Goal: Task Accomplishment & Management: Manage account settings

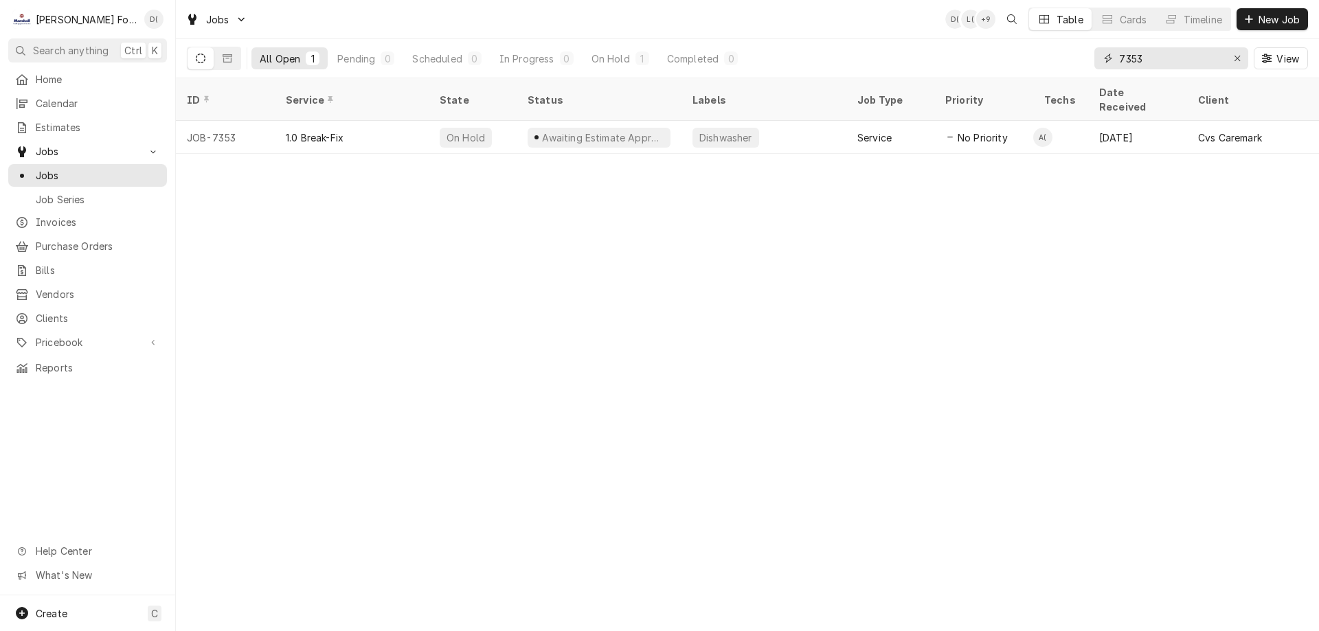
click at [1232, 60] on div "Erase input" at bounding box center [1238, 59] width 14 height 14
click at [1211, 63] on input "Dynamic Content Wrapper" at bounding box center [1183, 58] width 129 height 22
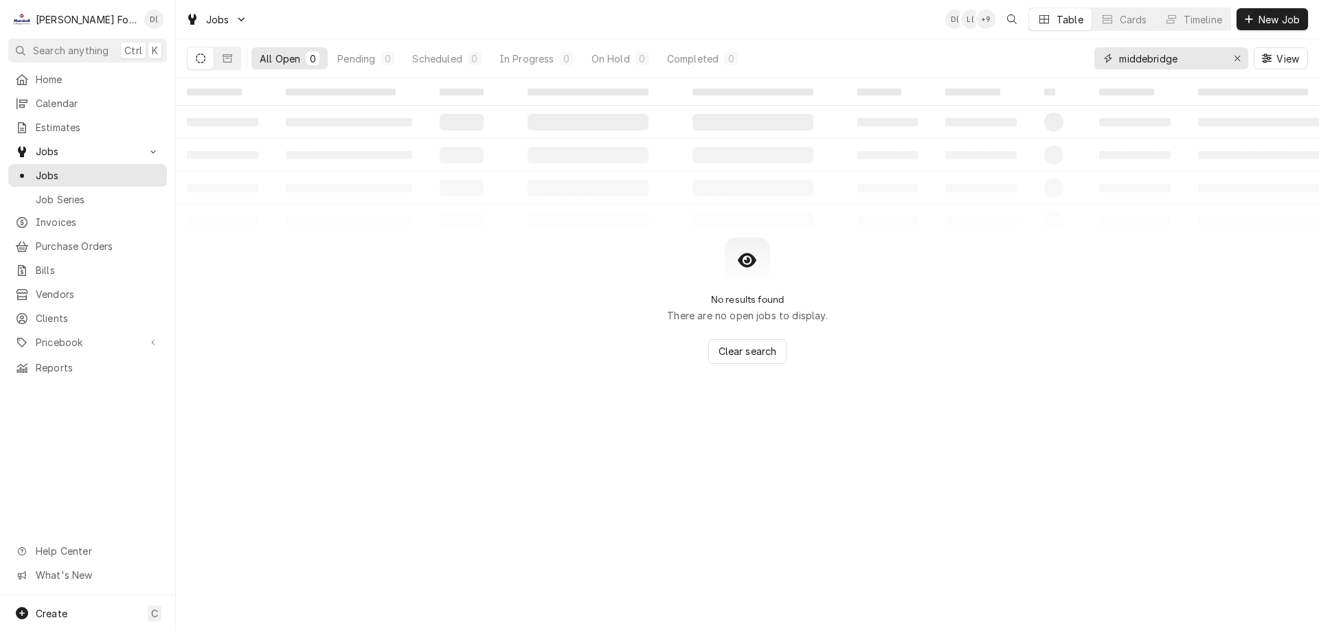
click at [1194, 60] on input "middebridge" at bounding box center [1170, 58] width 103 height 22
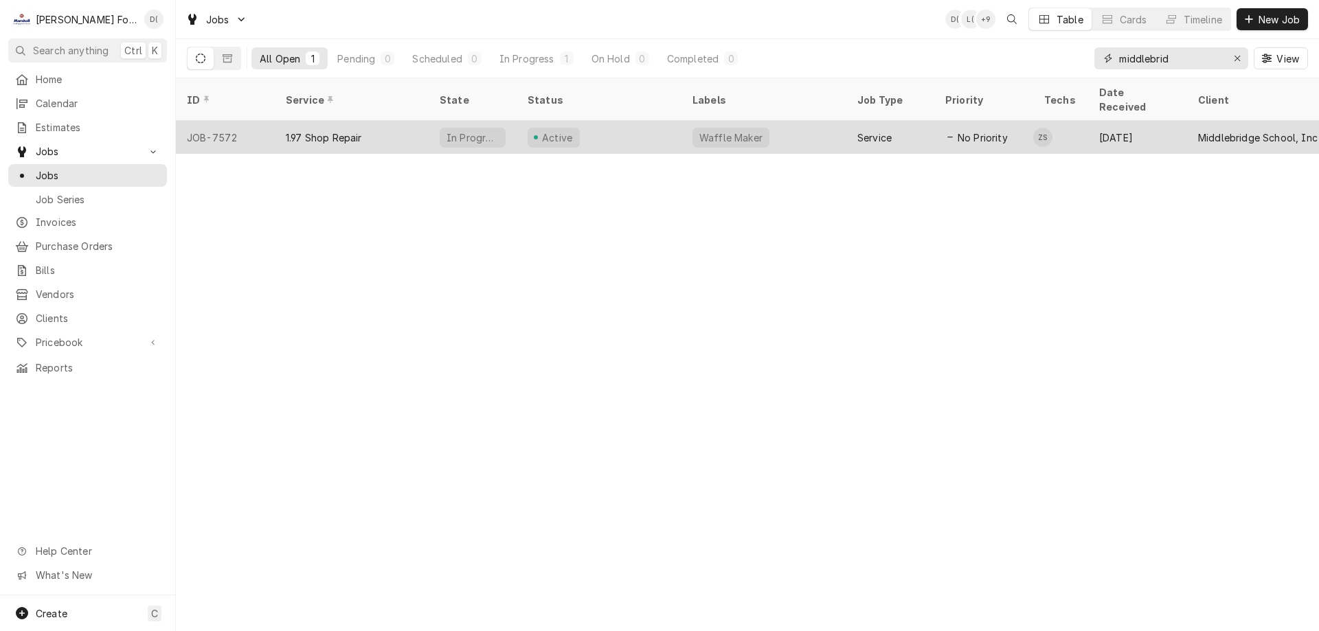
type input "middlebrid"
click at [579, 128] on div "Active" at bounding box center [599, 137] width 165 height 33
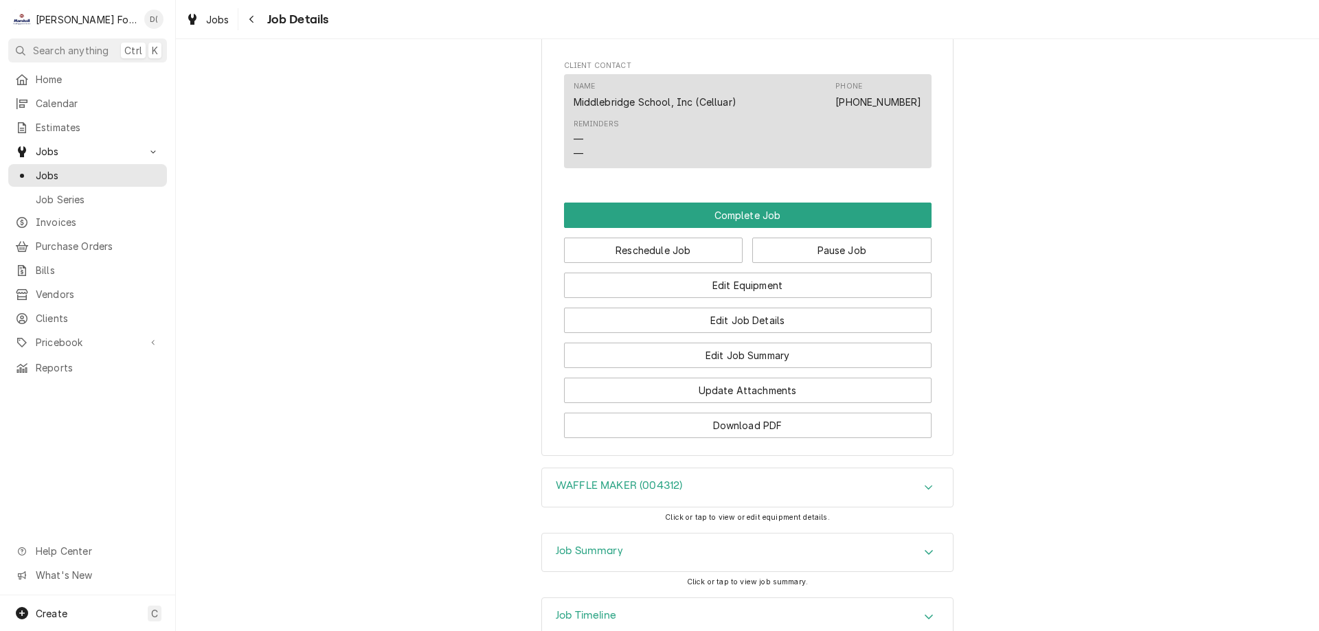
scroll to position [1218, 0]
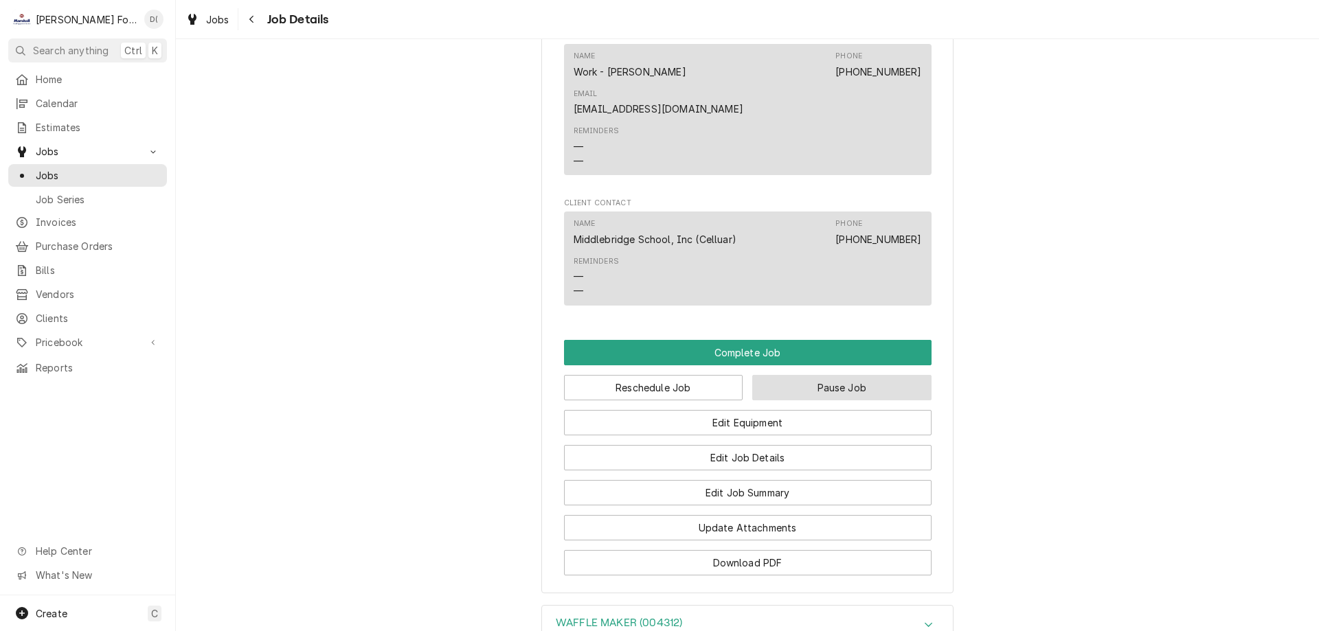
click at [842, 375] on button "Pause Job" at bounding box center [841, 387] width 179 height 25
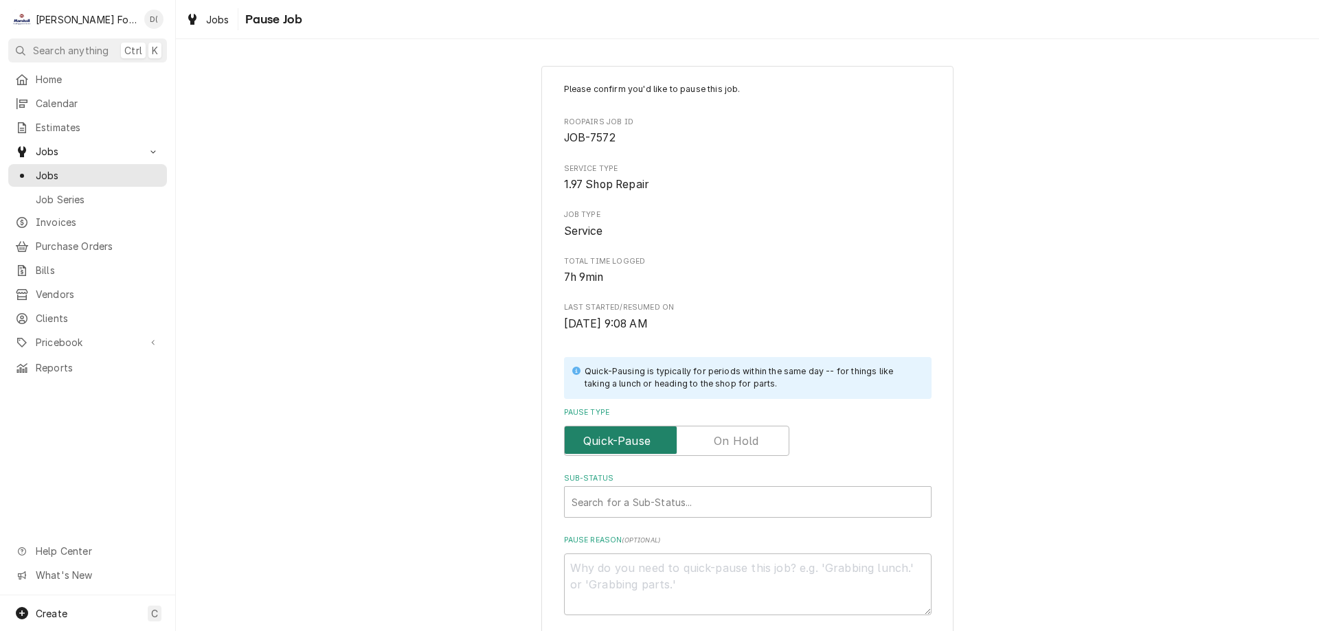
click at [739, 431] on input "Pause Type" at bounding box center [676, 441] width 213 height 30
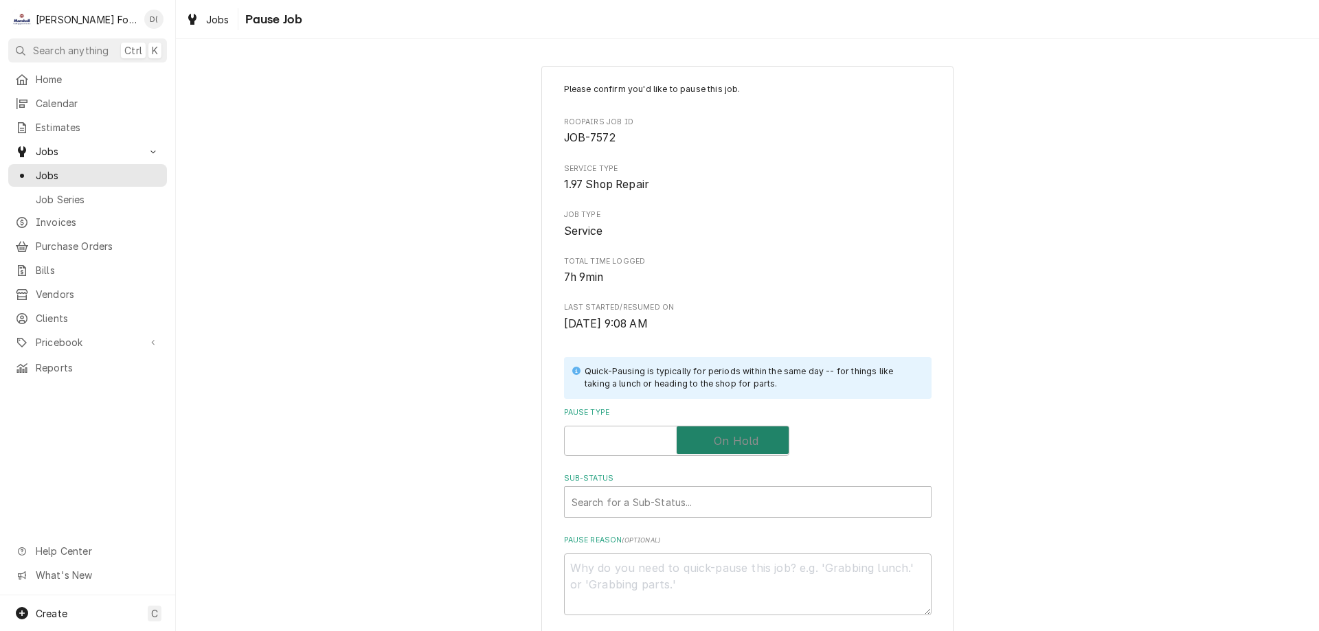
checkbox input "true"
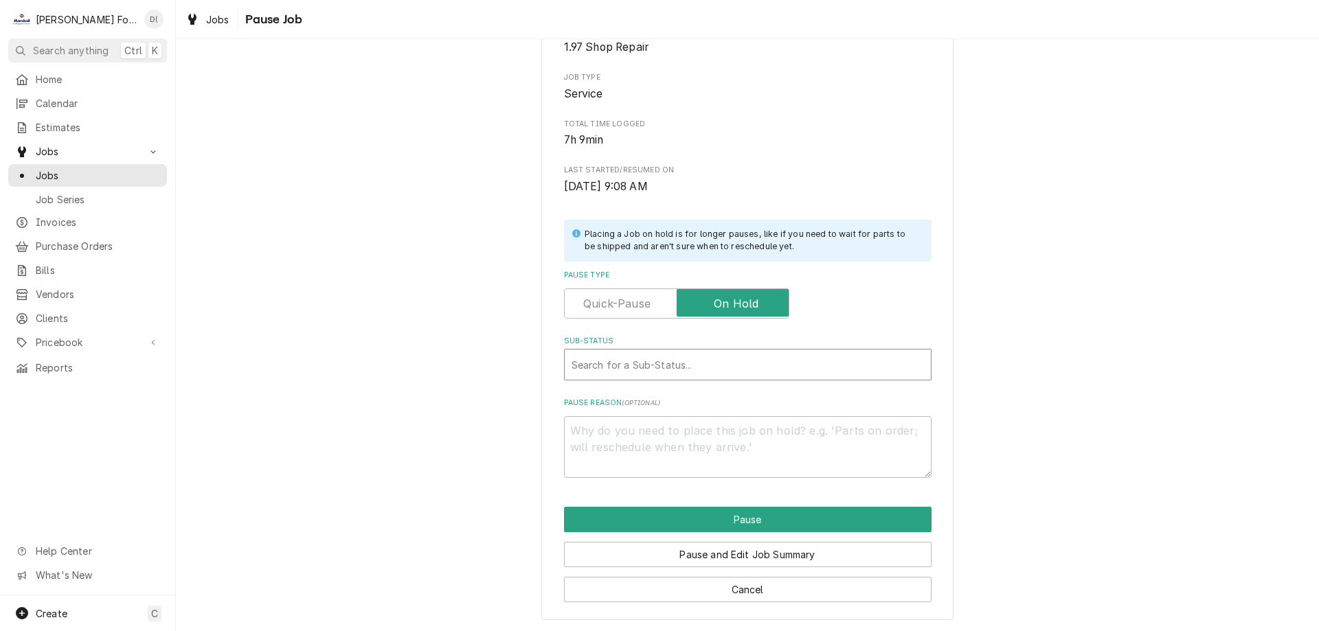
click at [665, 360] on div "Sub-Status" at bounding box center [748, 364] width 352 height 25
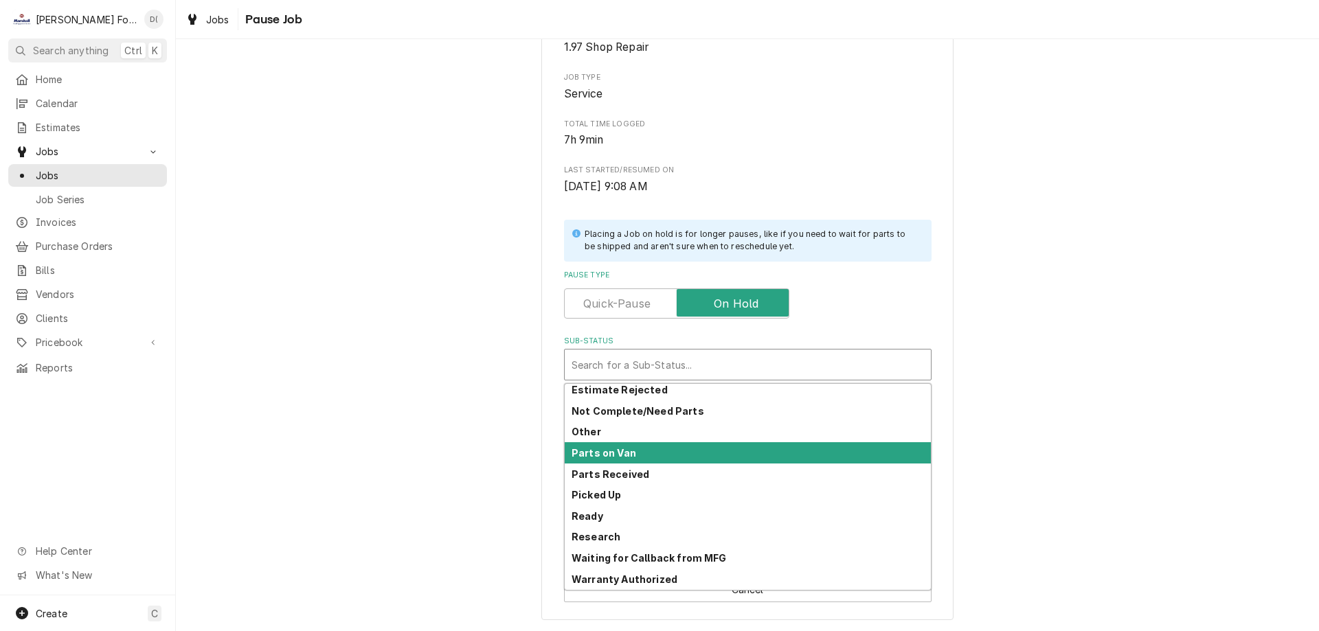
scroll to position [152, 0]
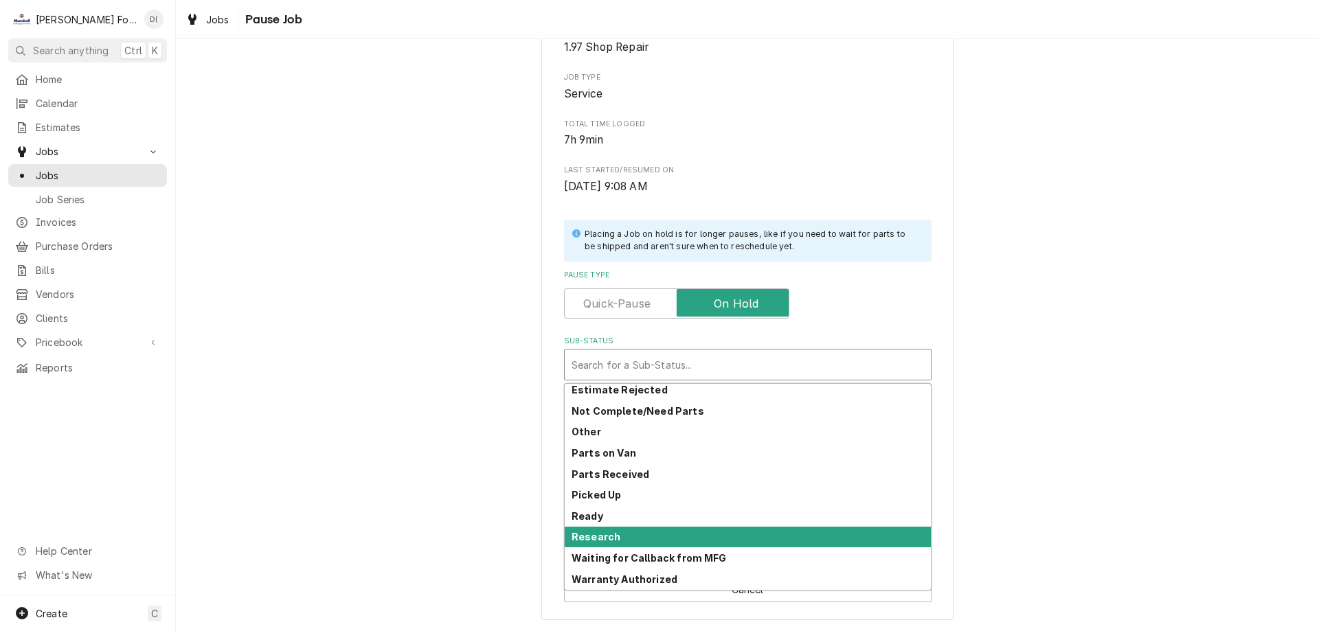
click at [638, 528] on div "Research" at bounding box center [748, 537] width 366 height 21
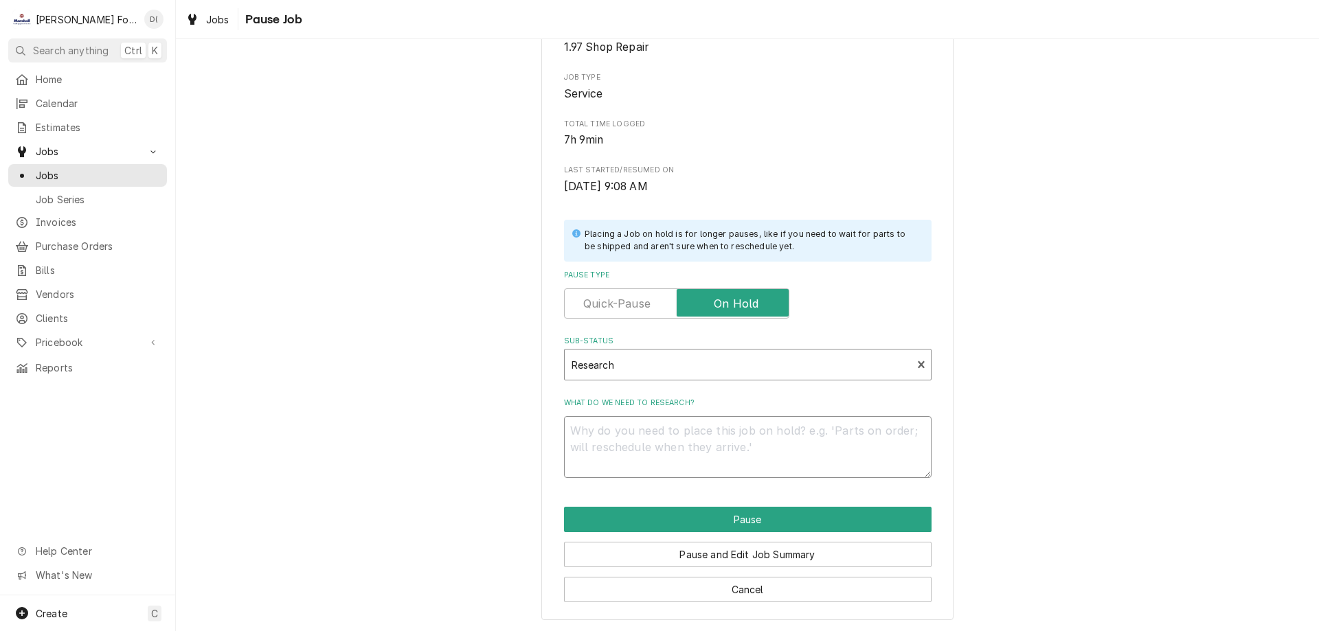
click at [636, 440] on textarea "What do we need to research?" at bounding box center [748, 447] width 368 height 62
type textarea "x"
type textarea "n"
type textarea "x"
type textarea "ne"
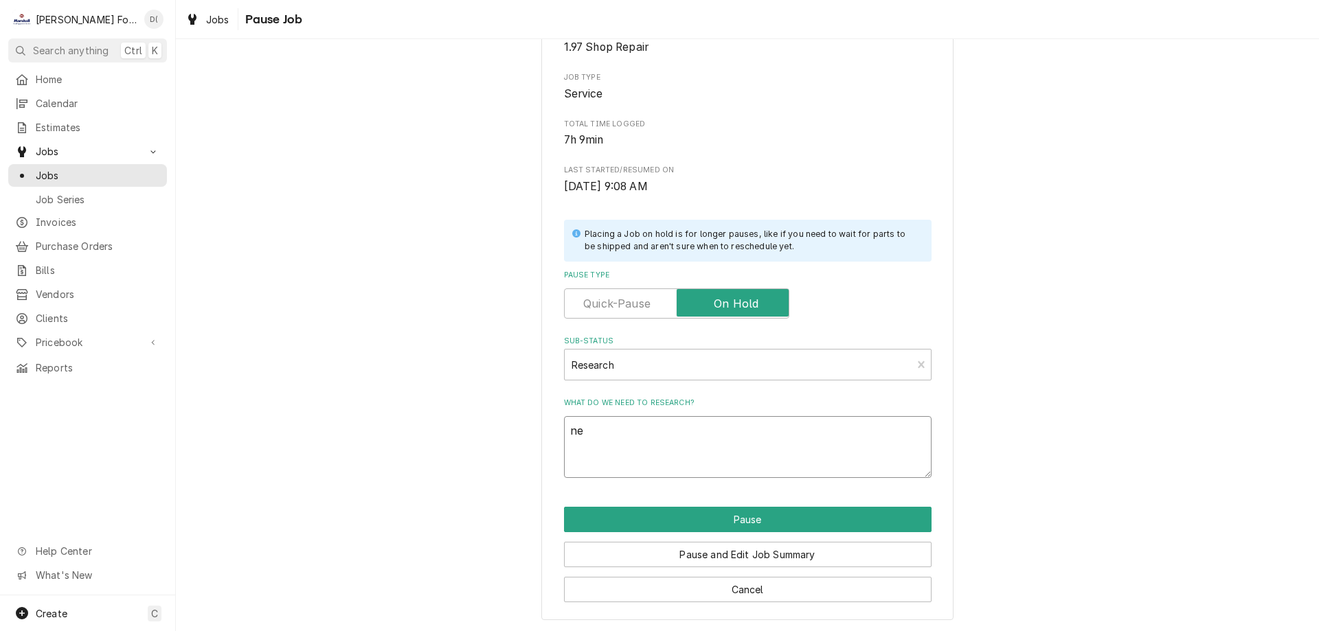
type textarea "x"
type textarea "nee"
type textarea "x"
type textarea "need"
type textarea "x"
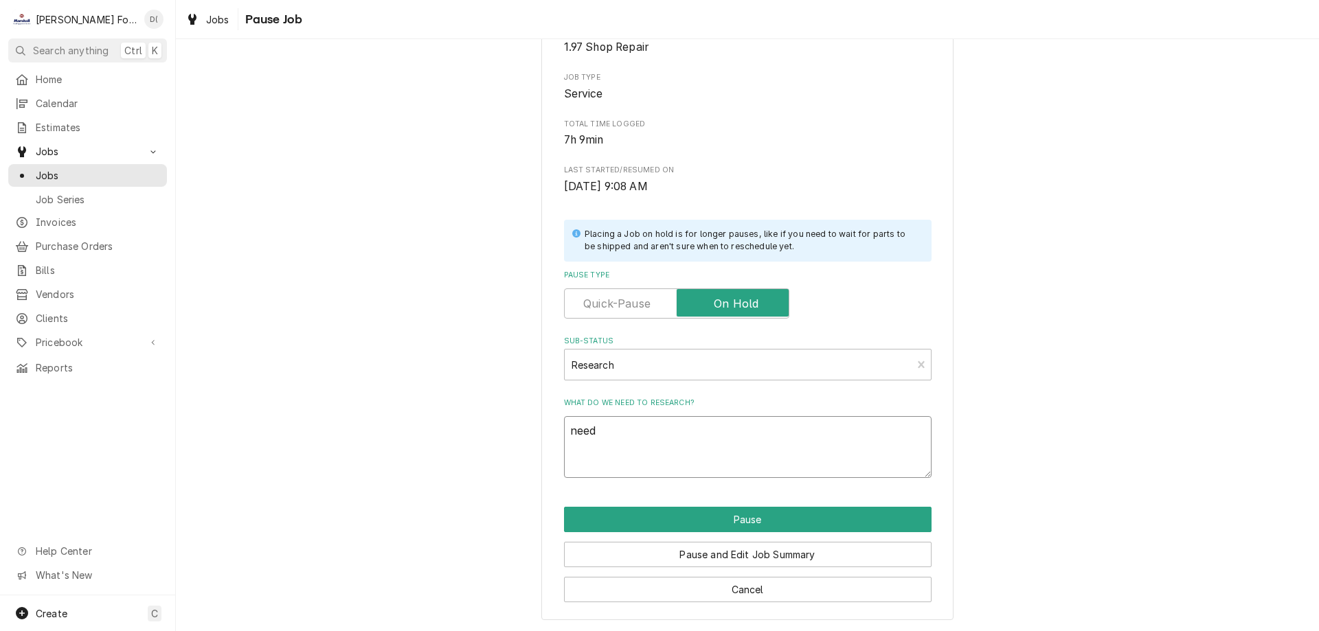
type textarea "needs"
type textarea "x"
type textarea "needss"
type textarea "x"
type textarea "needs"
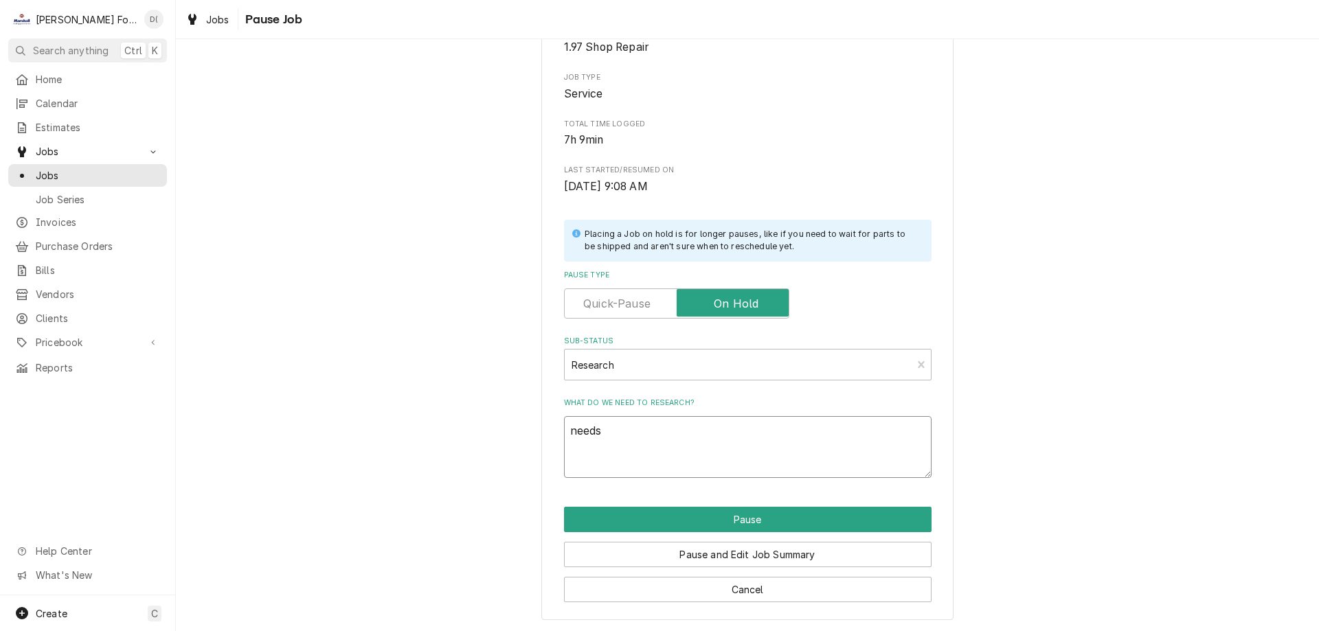
type textarea "x"
type textarea "need"
type textarea "x"
type textarea "needs"
type textarea "x"
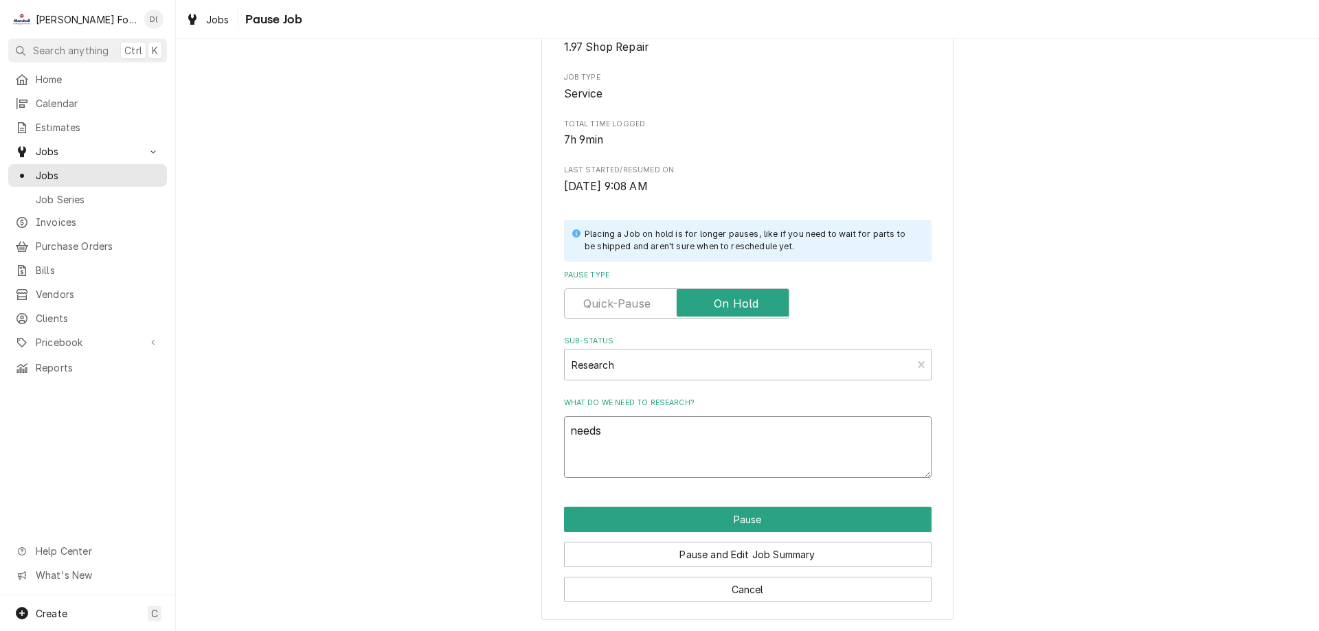
type textarea "needs"
type textarea "x"
type textarea "needs p"
type textarea "x"
type textarea "needs pa"
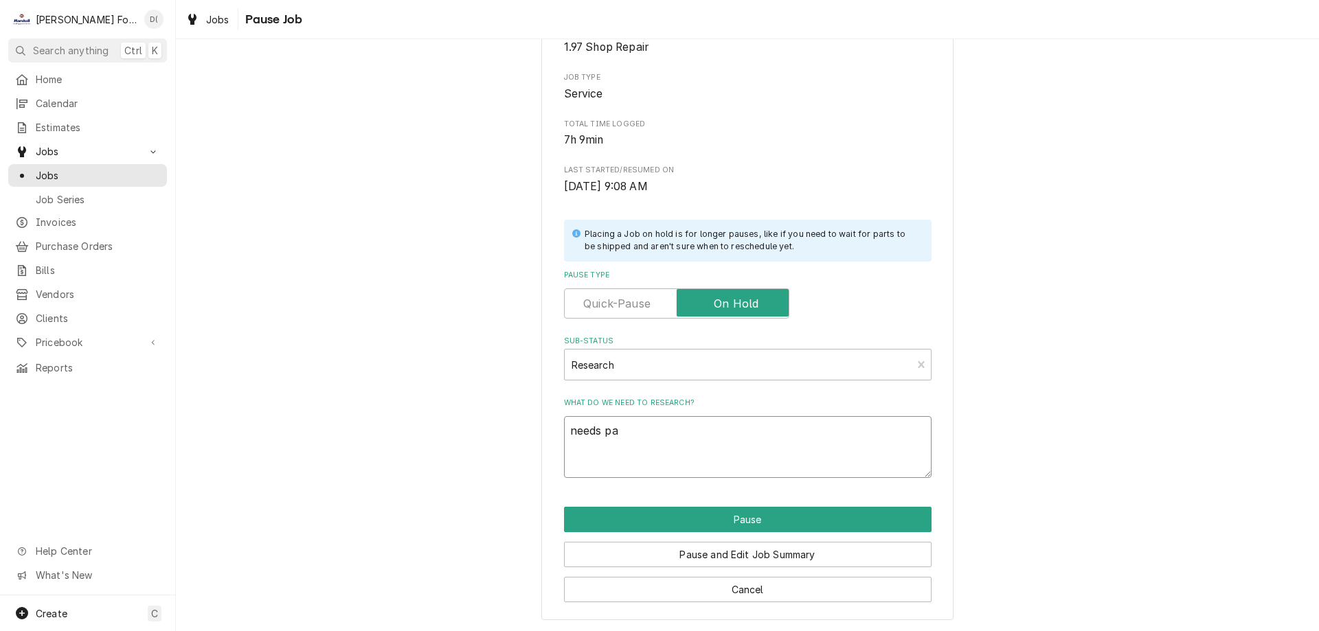
type textarea "x"
type textarea "needs par"
type textarea "x"
type textarea "needs part"
type textarea "x"
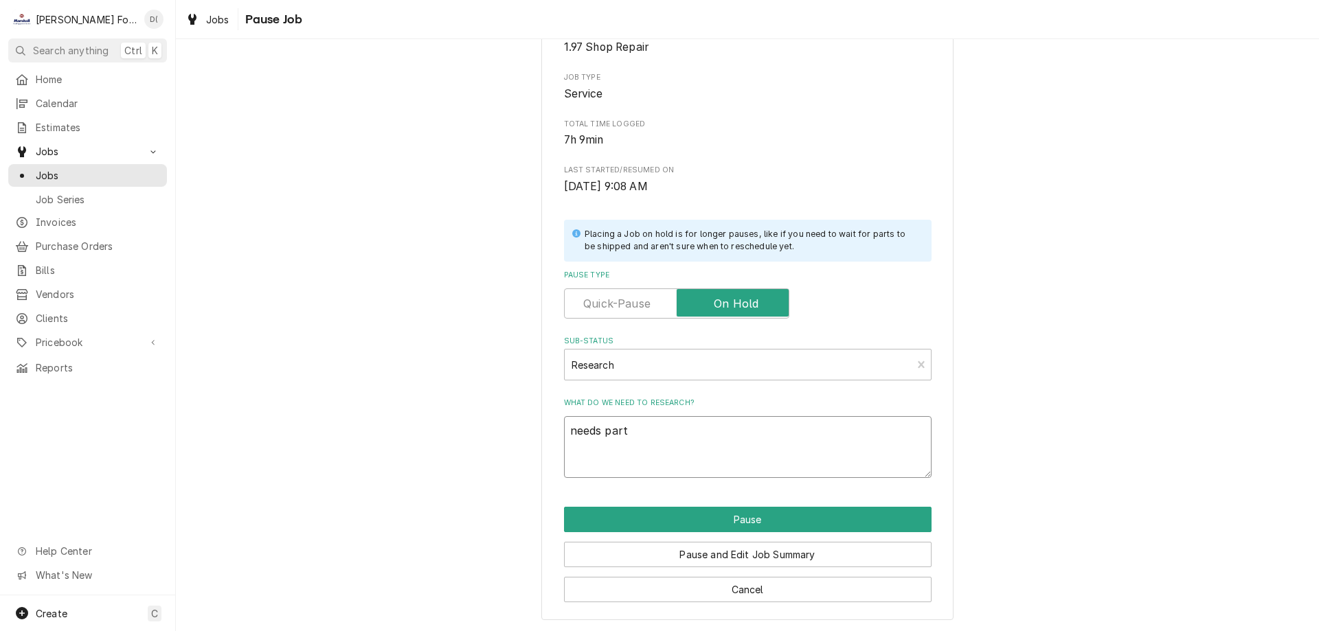
type textarea "needs parts"
type textarea "x"
type textarea "needs parts"
click at [747, 517] on button "Pause" at bounding box center [748, 519] width 368 height 25
type textarea "x"
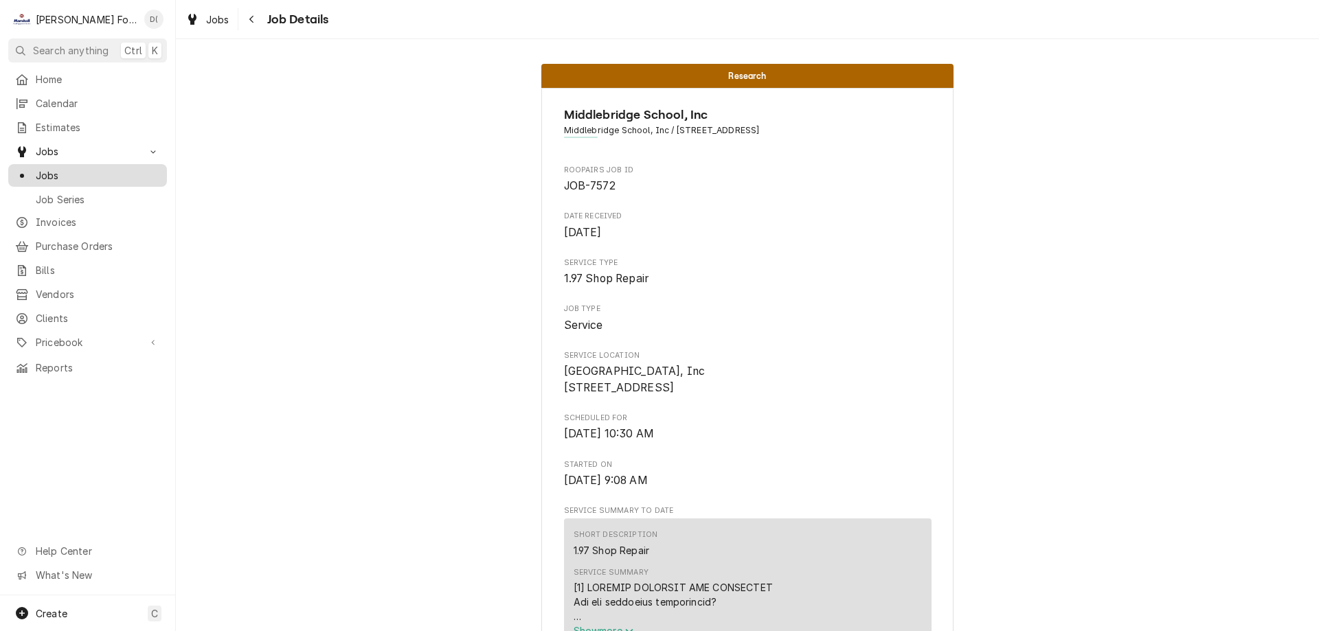
click at [82, 178] on div "Jobs" at bounding box center [87, 175] width 153 height 17
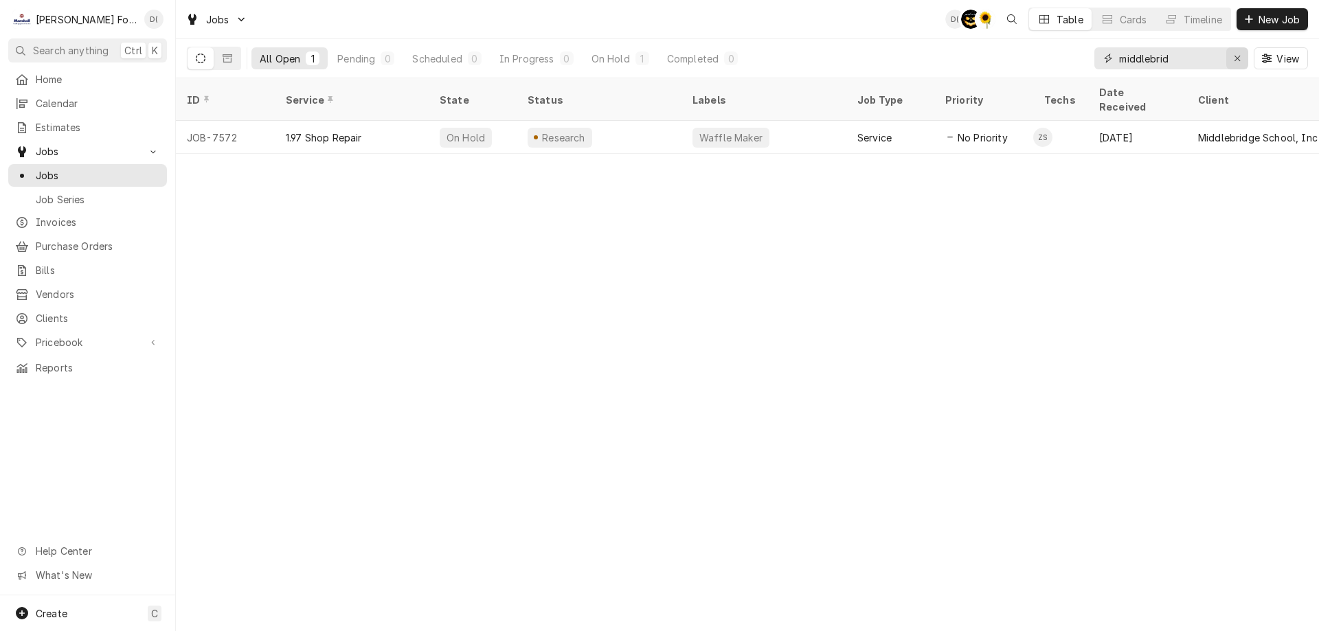
click at [1231, 57] on div "Erase input" at bounding box center [1238, 59] width 14 height 14
